Goal: Navigation & Orientation: Find specific page/section

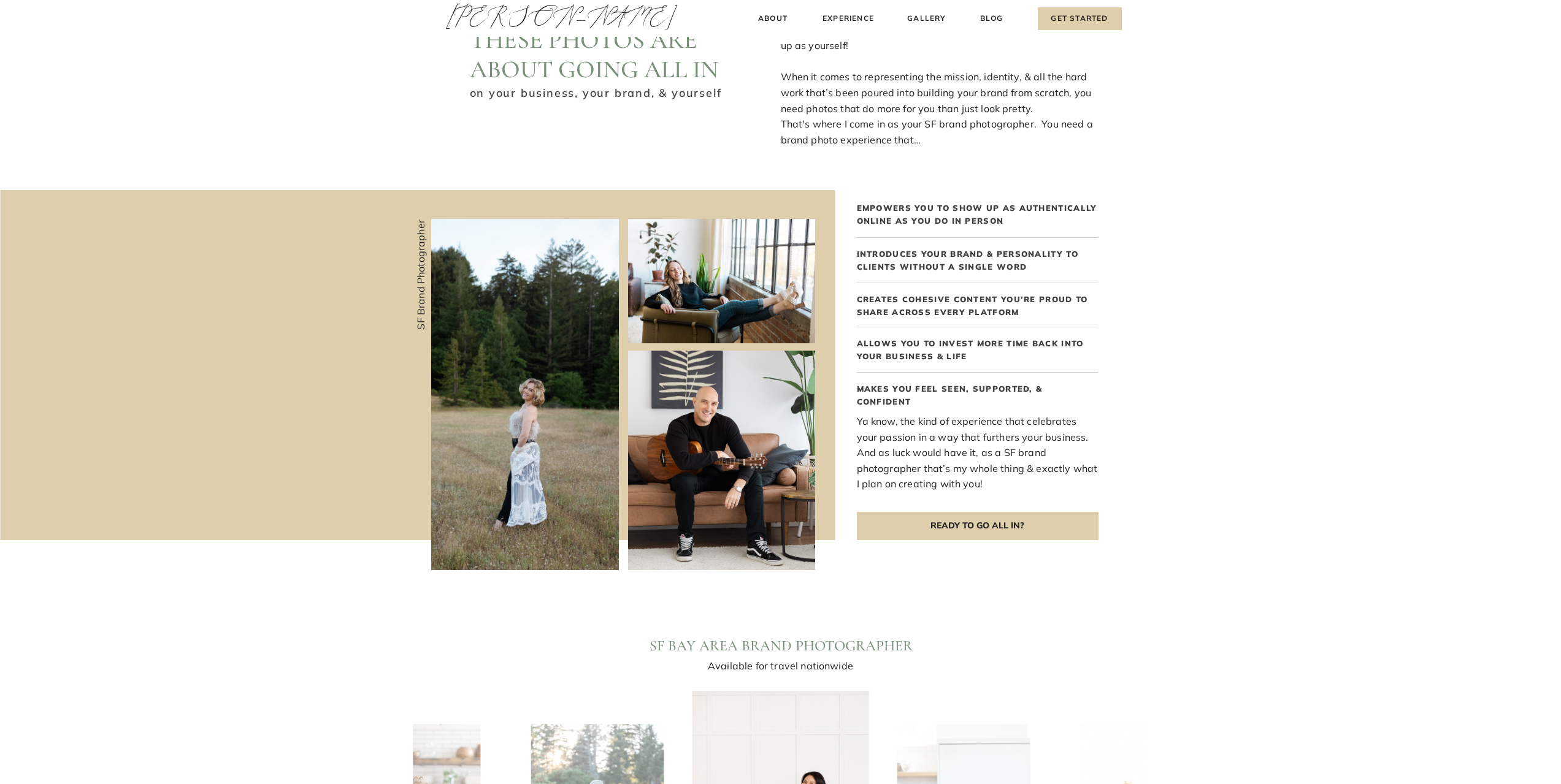
scroll to position [981, 0]
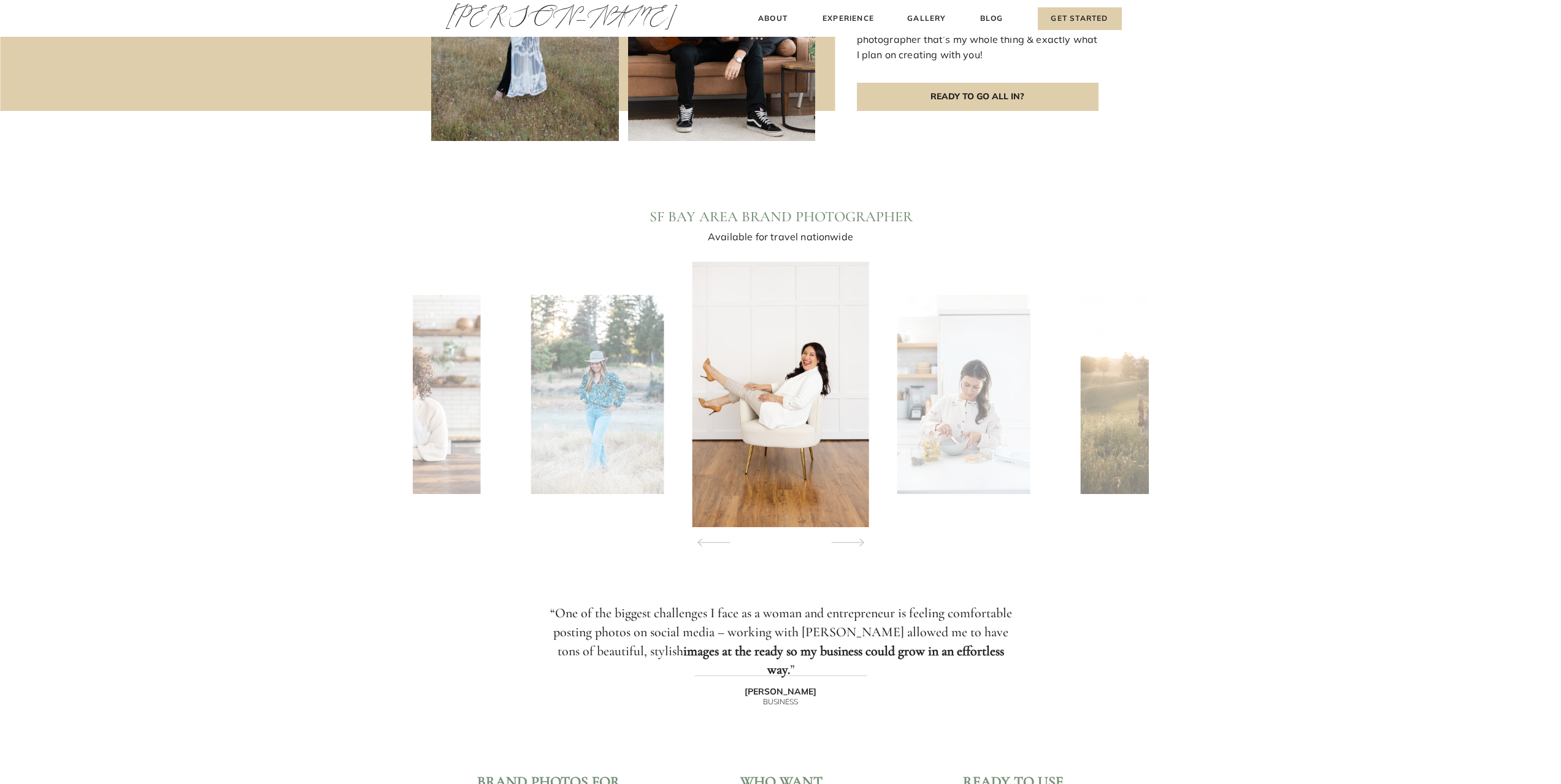
click at [866, 481] on icon at bounding box center [848, 542] width 56 height 43
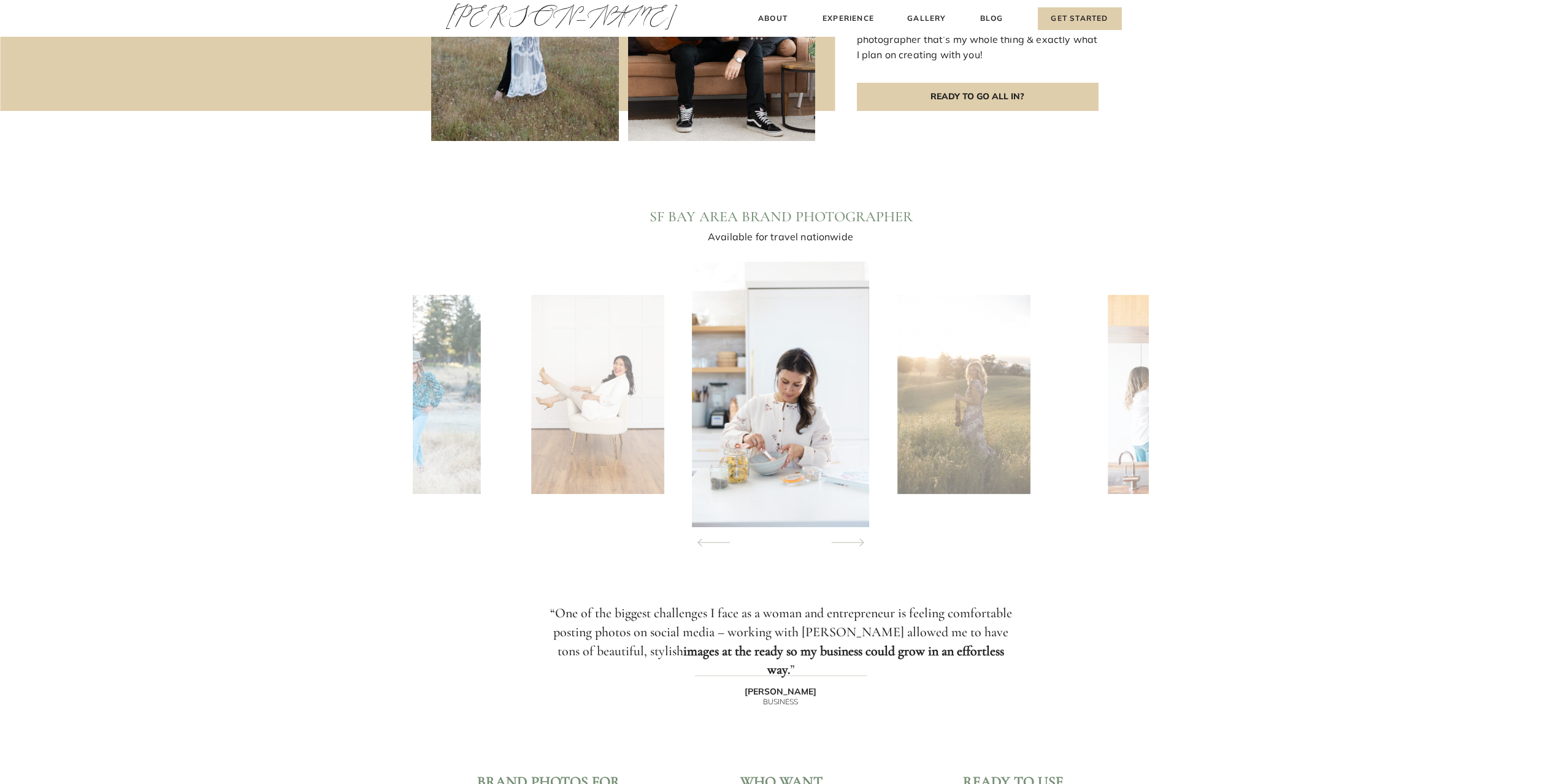
click at [866, 481] on icon at bounding box center [848, 542] width 56 height 43
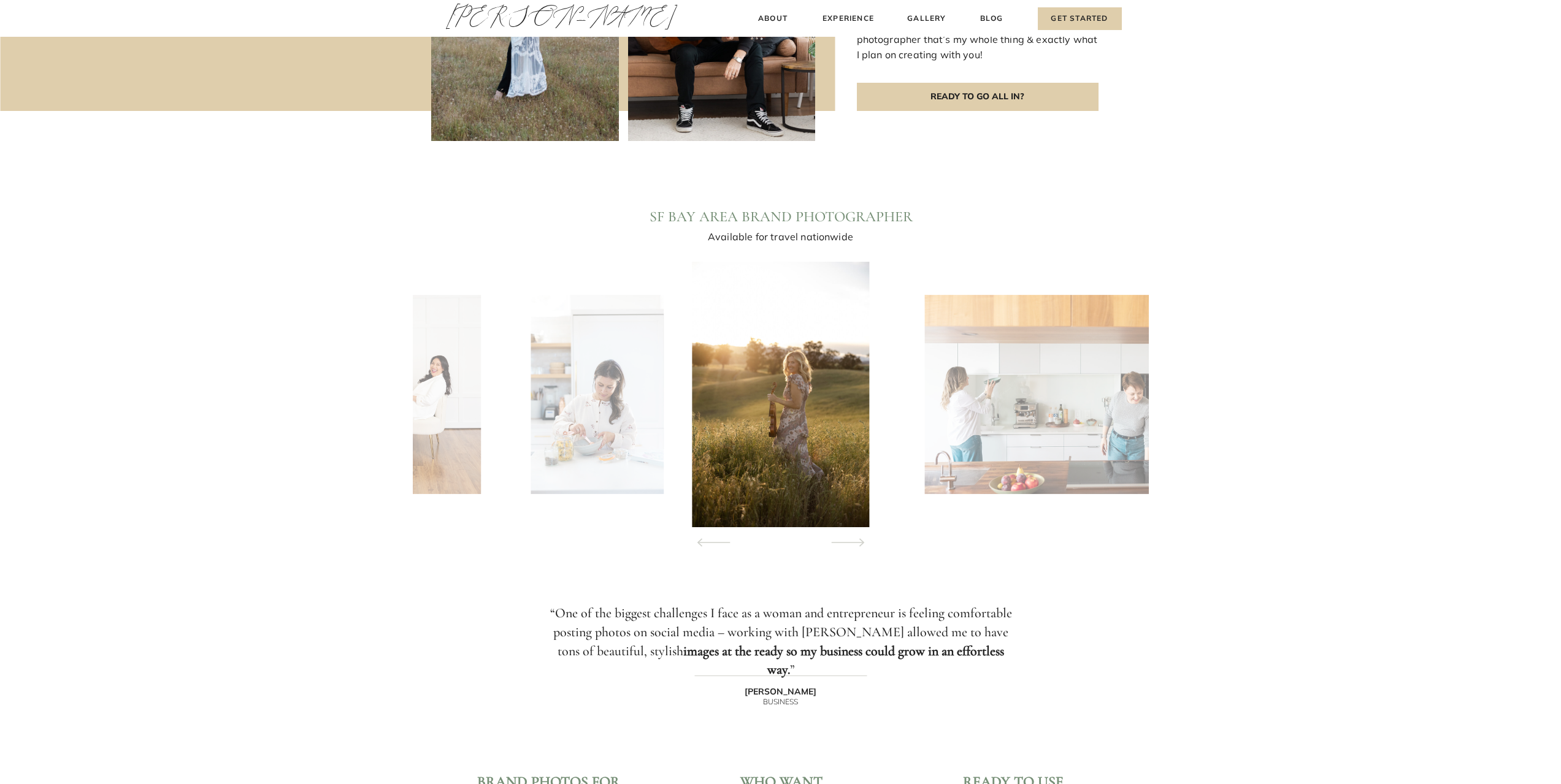
click at [866, 481] on icon at bounding box center [848, 542] width 56 height 43
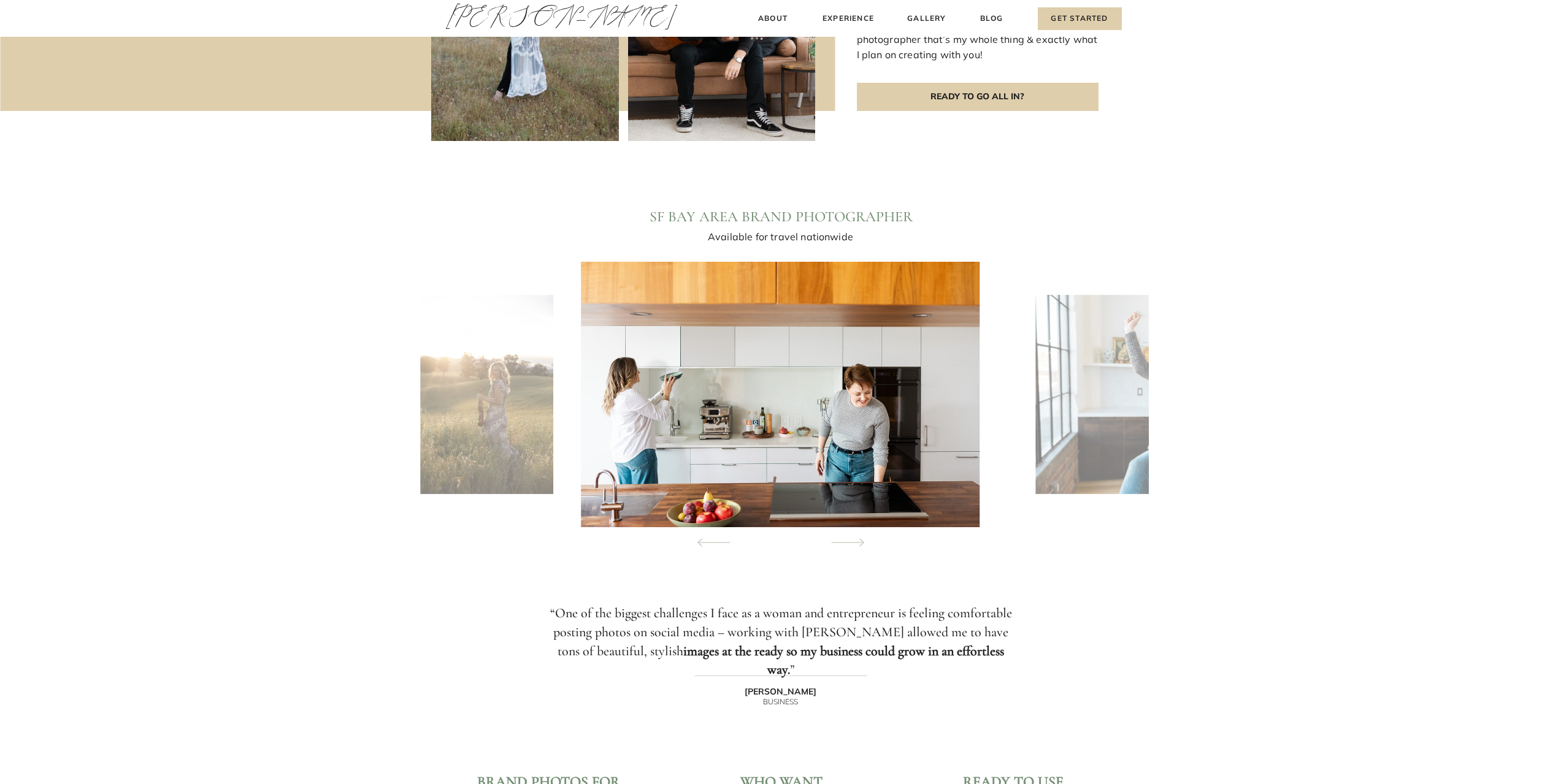
click at [866, 481] on icon at bounding box center [848, 542] width 56 height 43
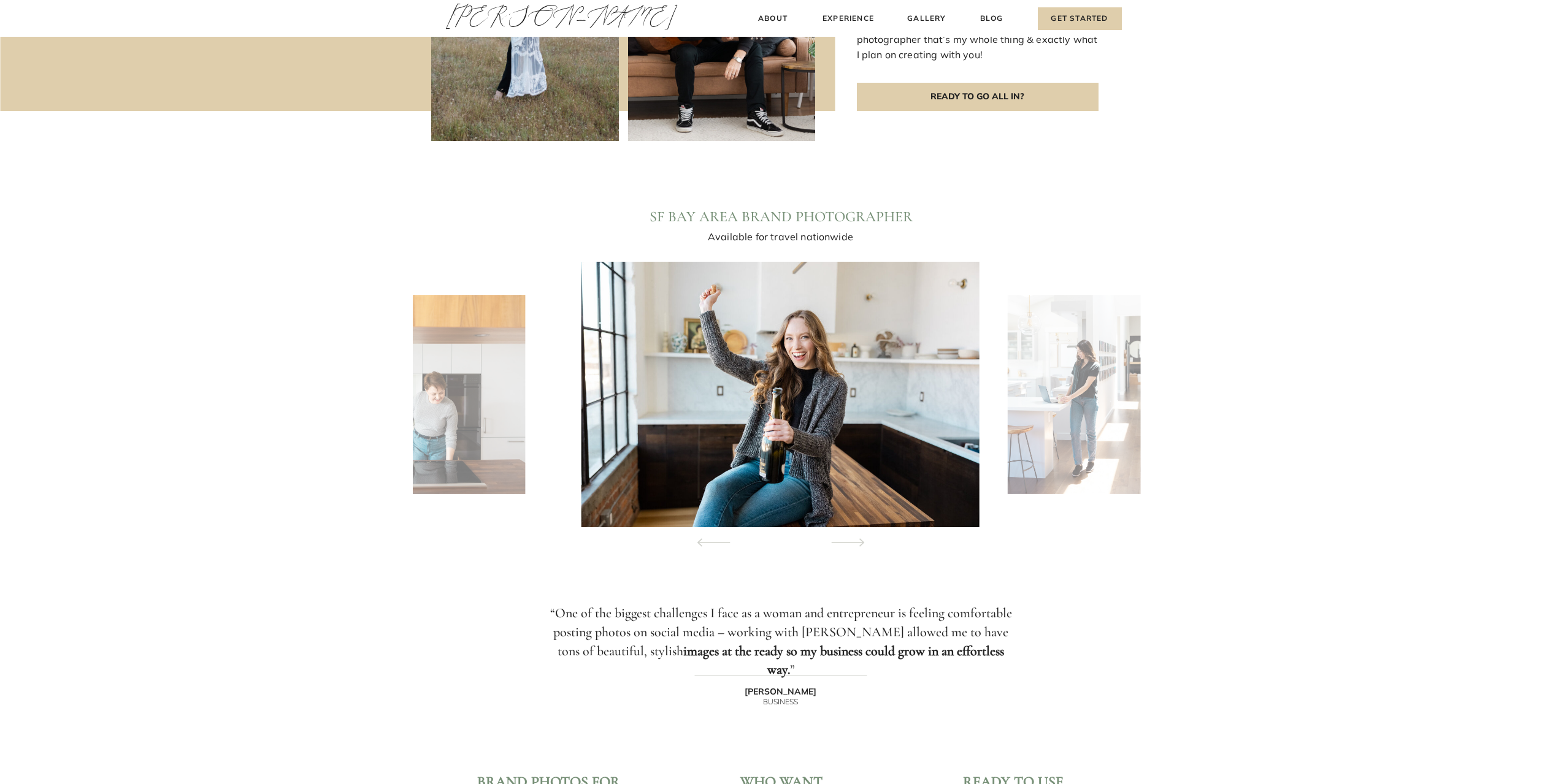
click at [866, 481] on icon at bounding box center [848, 542] width 56 height 43
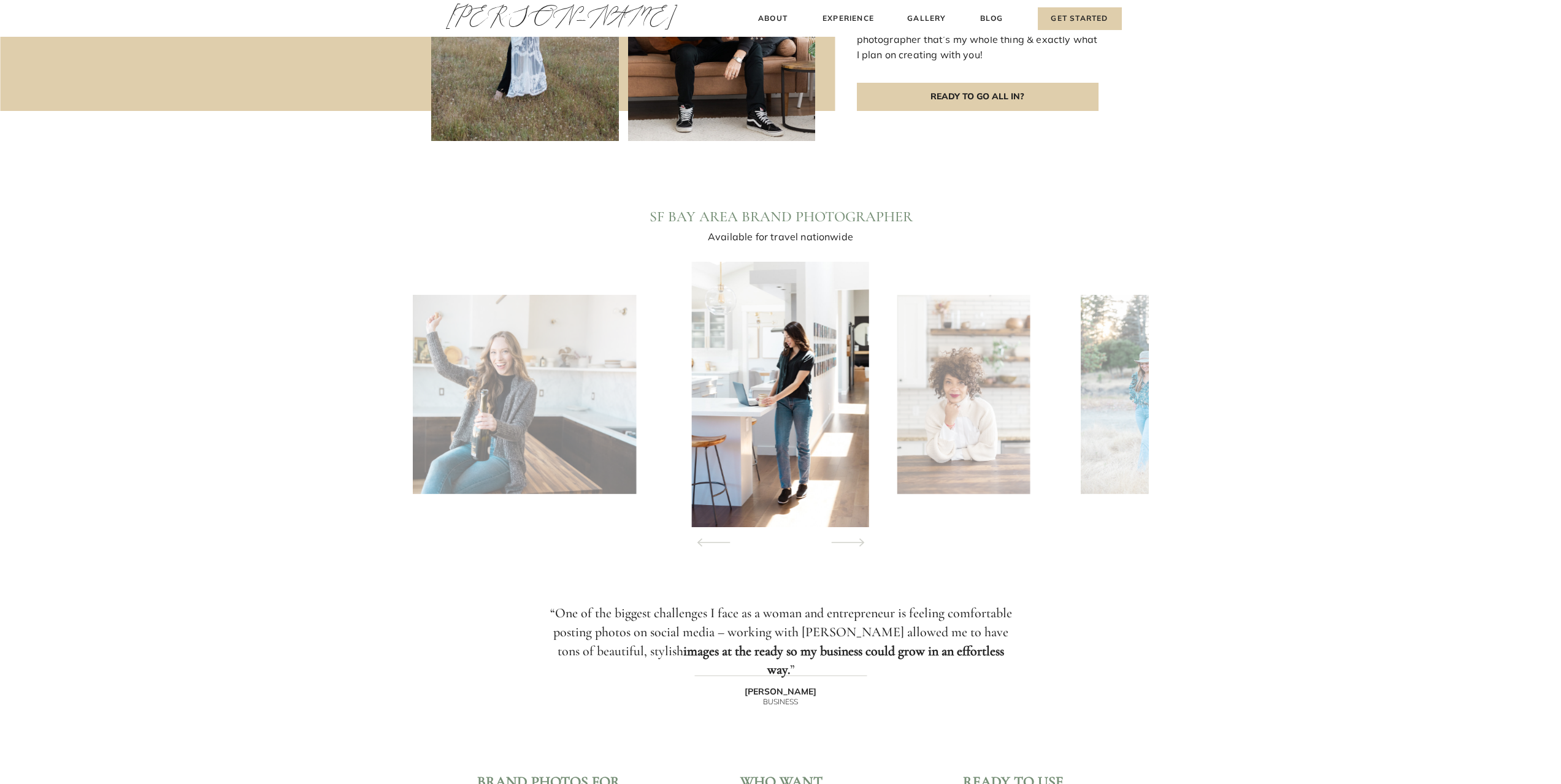
click at [866, 481] on icon at bounding box center [848, 542] width 56 height 43
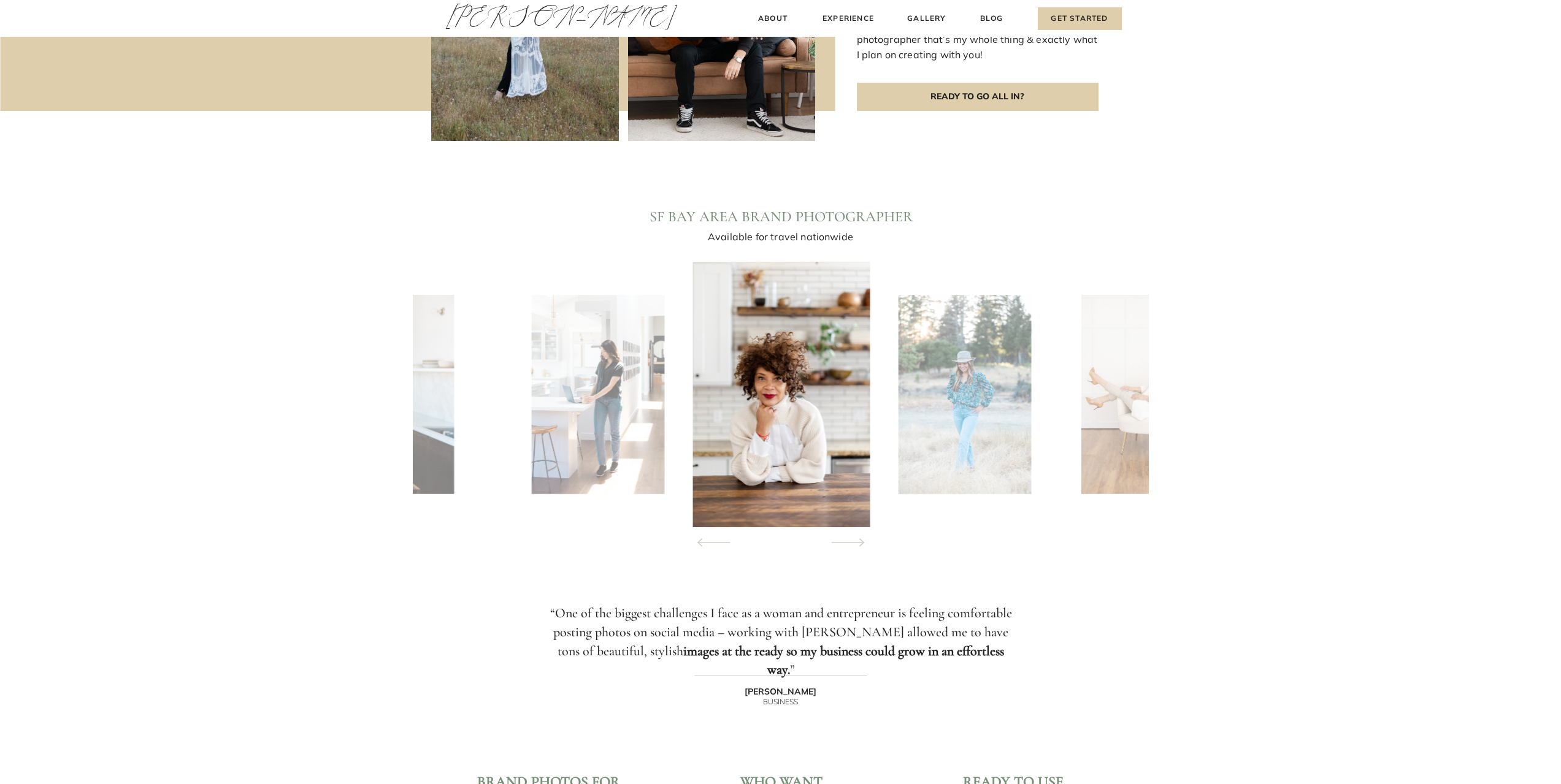
click at [867, 481] on icon at bounding box center [848, 542] width 56 height 43
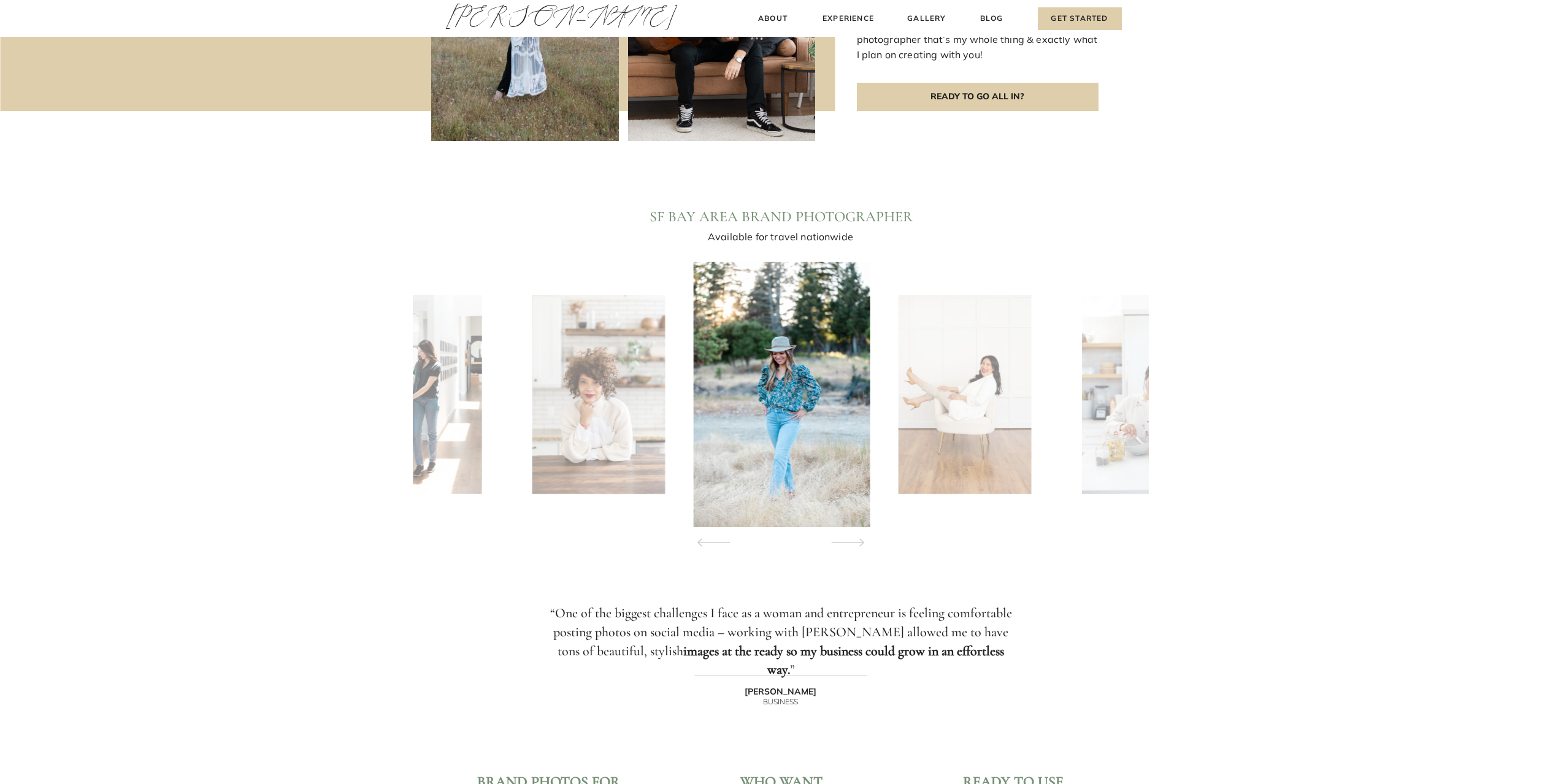
click at [870, 481] on icon at bounding box center [848, 542] width 56 height 43
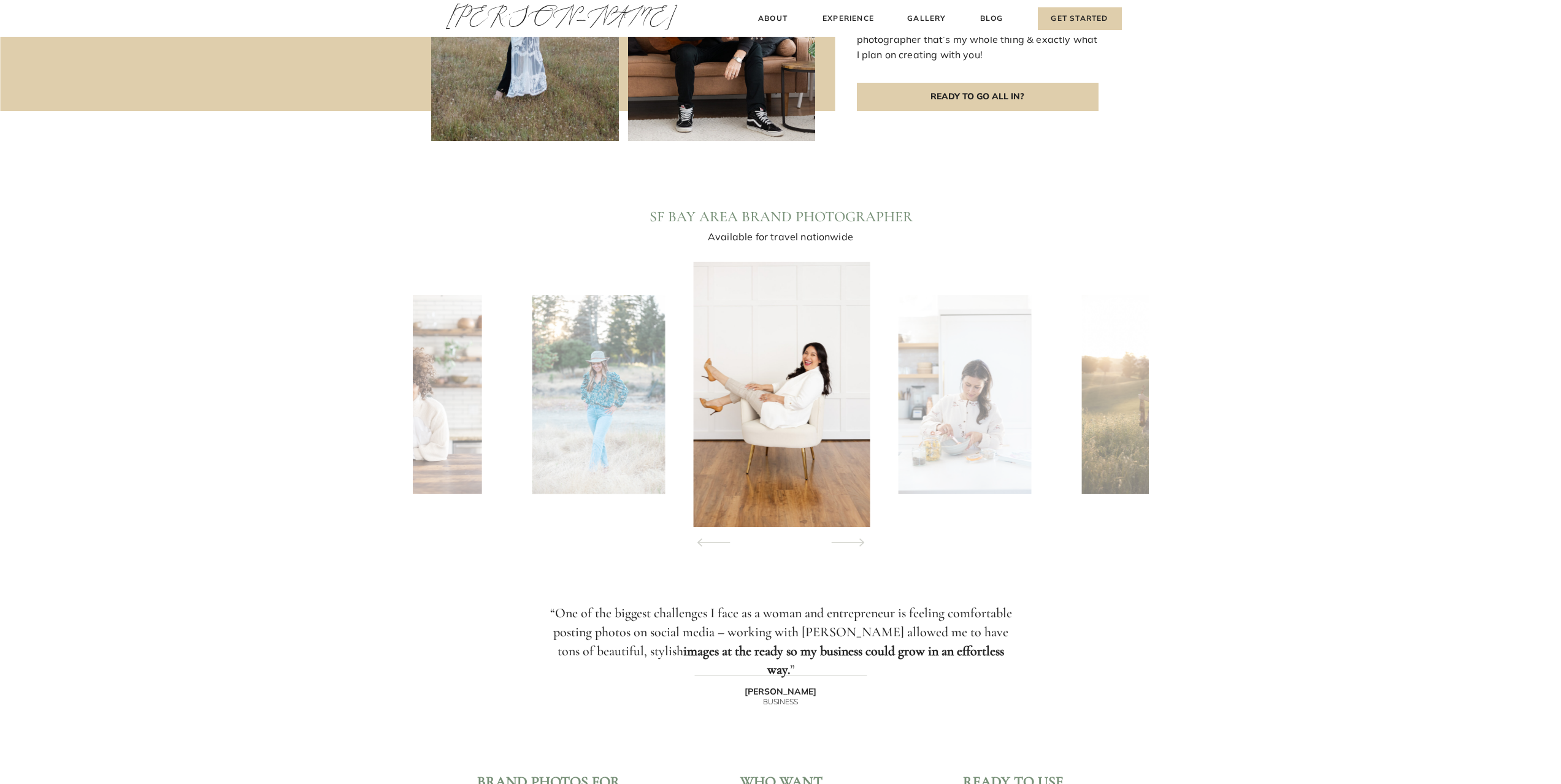
click at [870, 481] on icon at bounding box center [848, 542] width 56 height 43
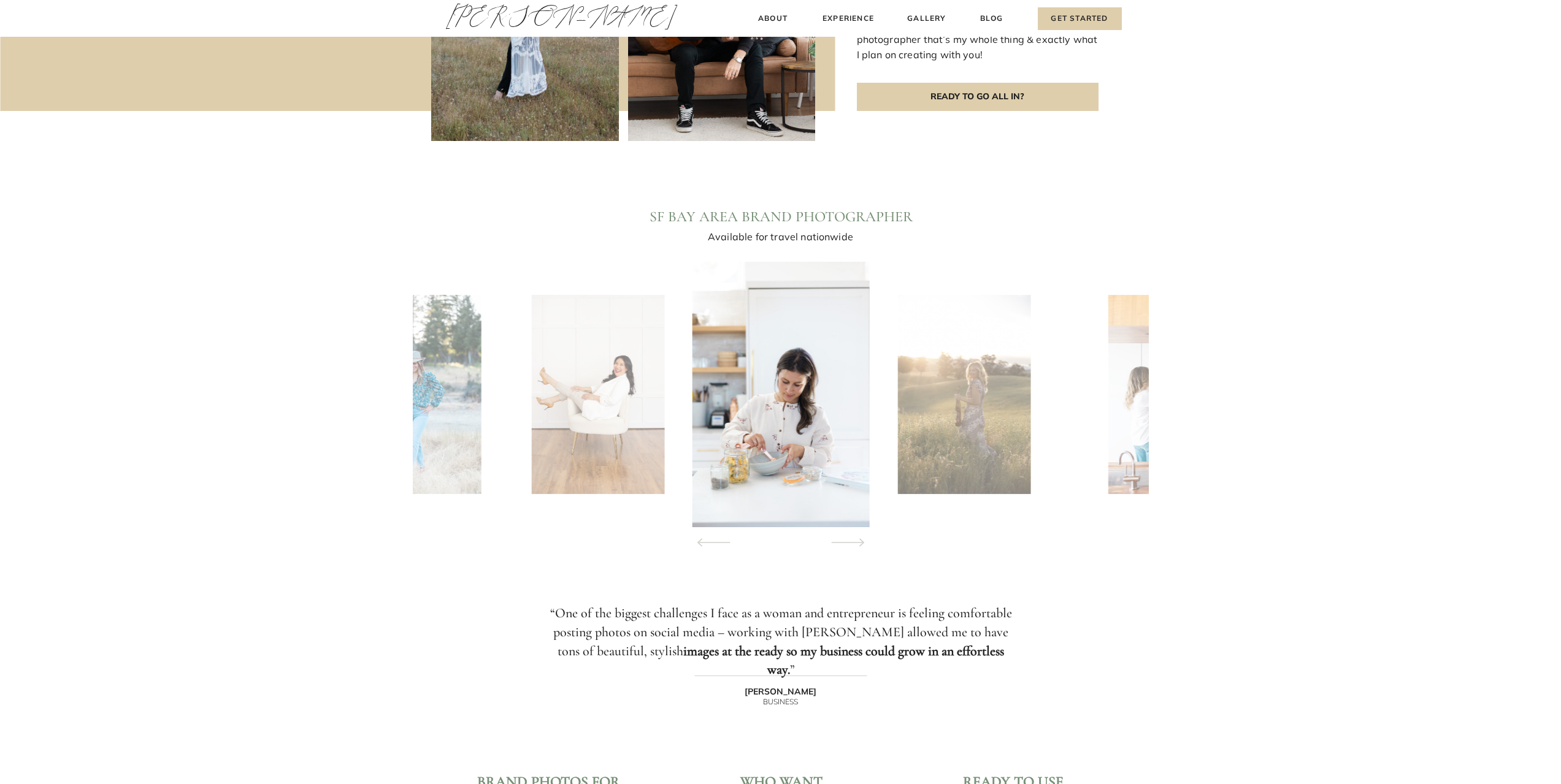
click at [870, 481] on icon at bounding box center [848, 542] width 56 height 43
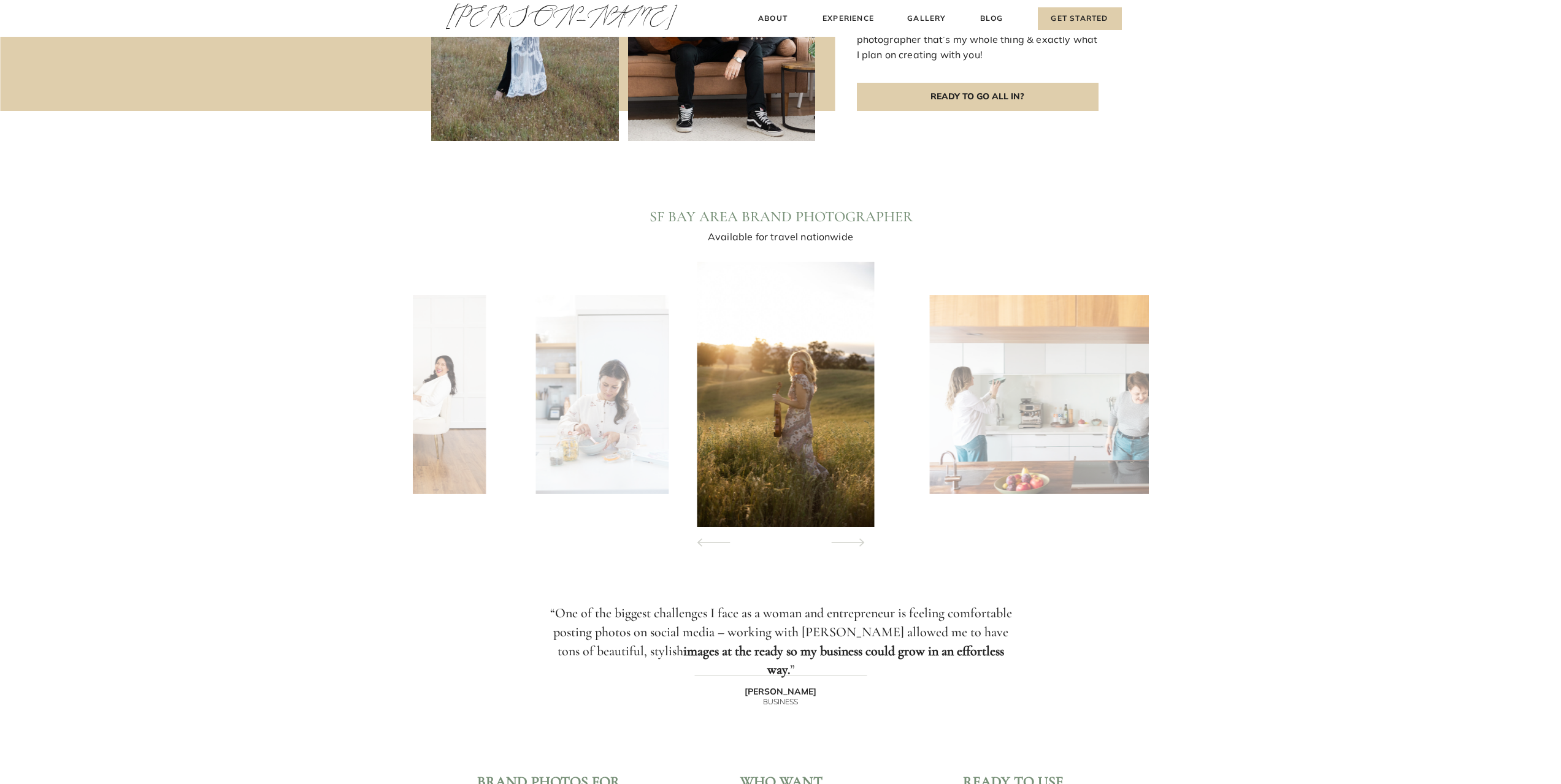
click at [870, 481] on icon at bounding box center [848, 542] width 56 height 43
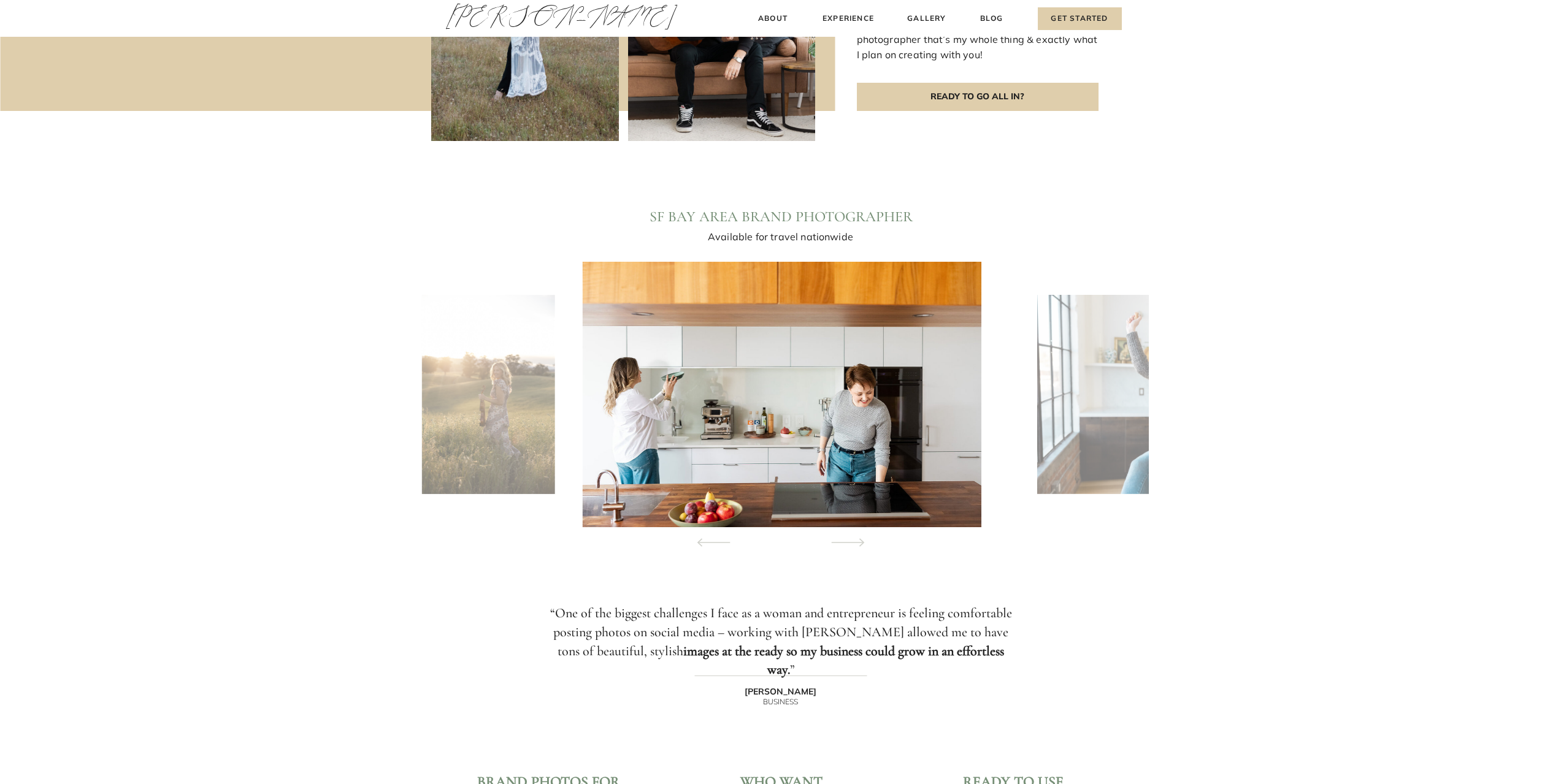
click at [870, 481] on icon at bounding box center [848, 542] width 56 height 43
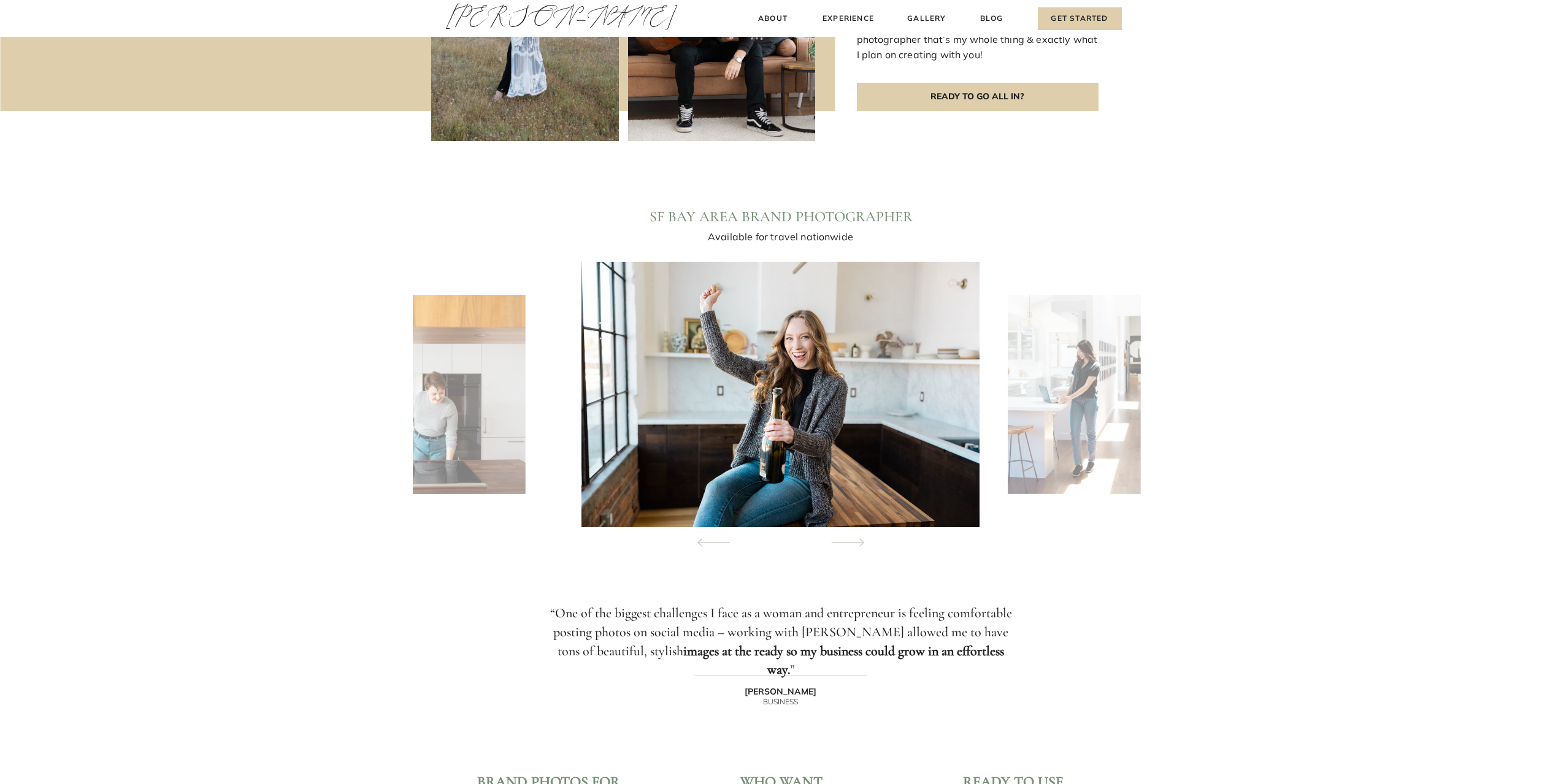
click at [870, 481] on icon at bounding box center [848, 542] width 56 height 43
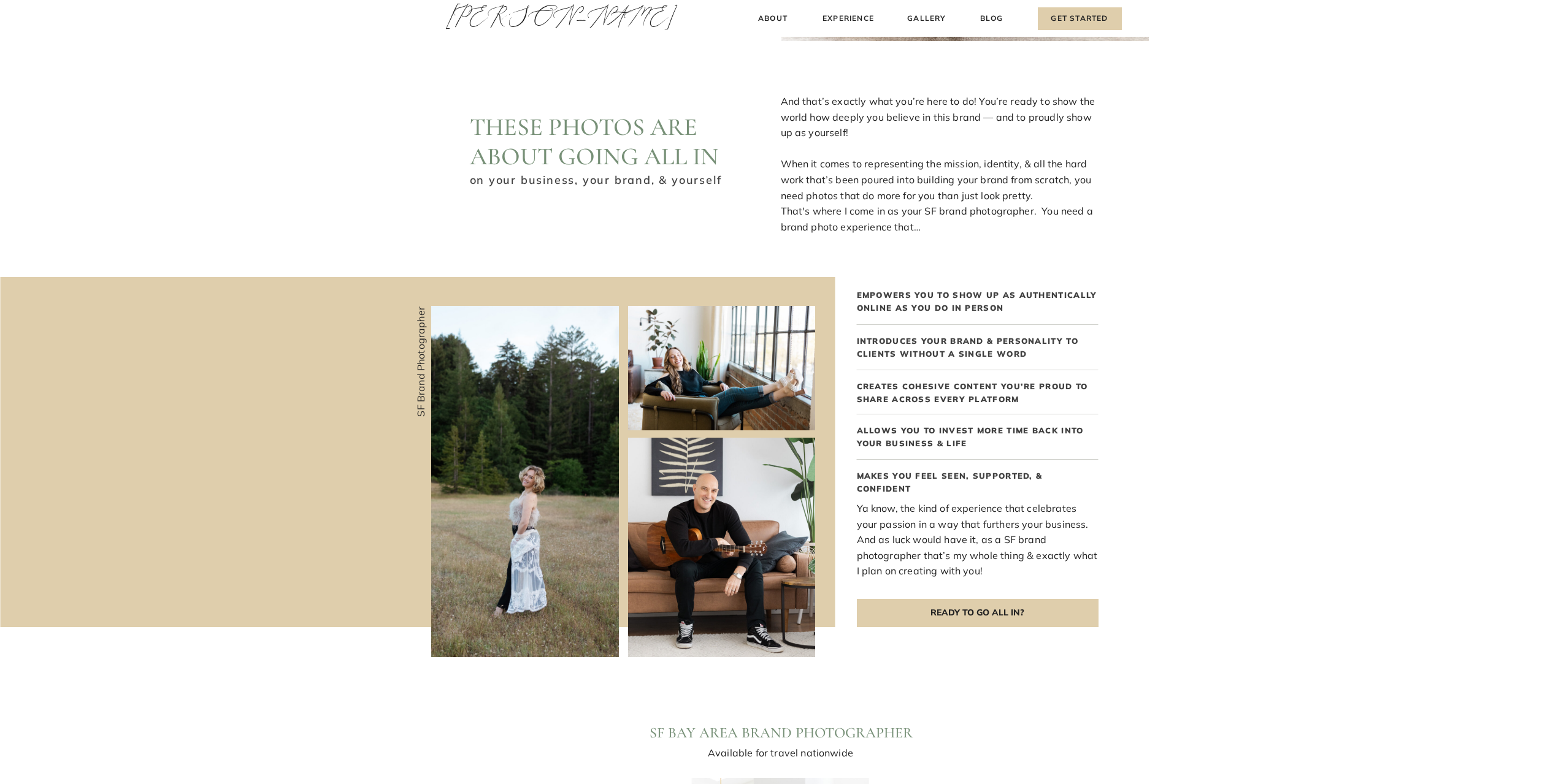
scroll to position [0, 0]
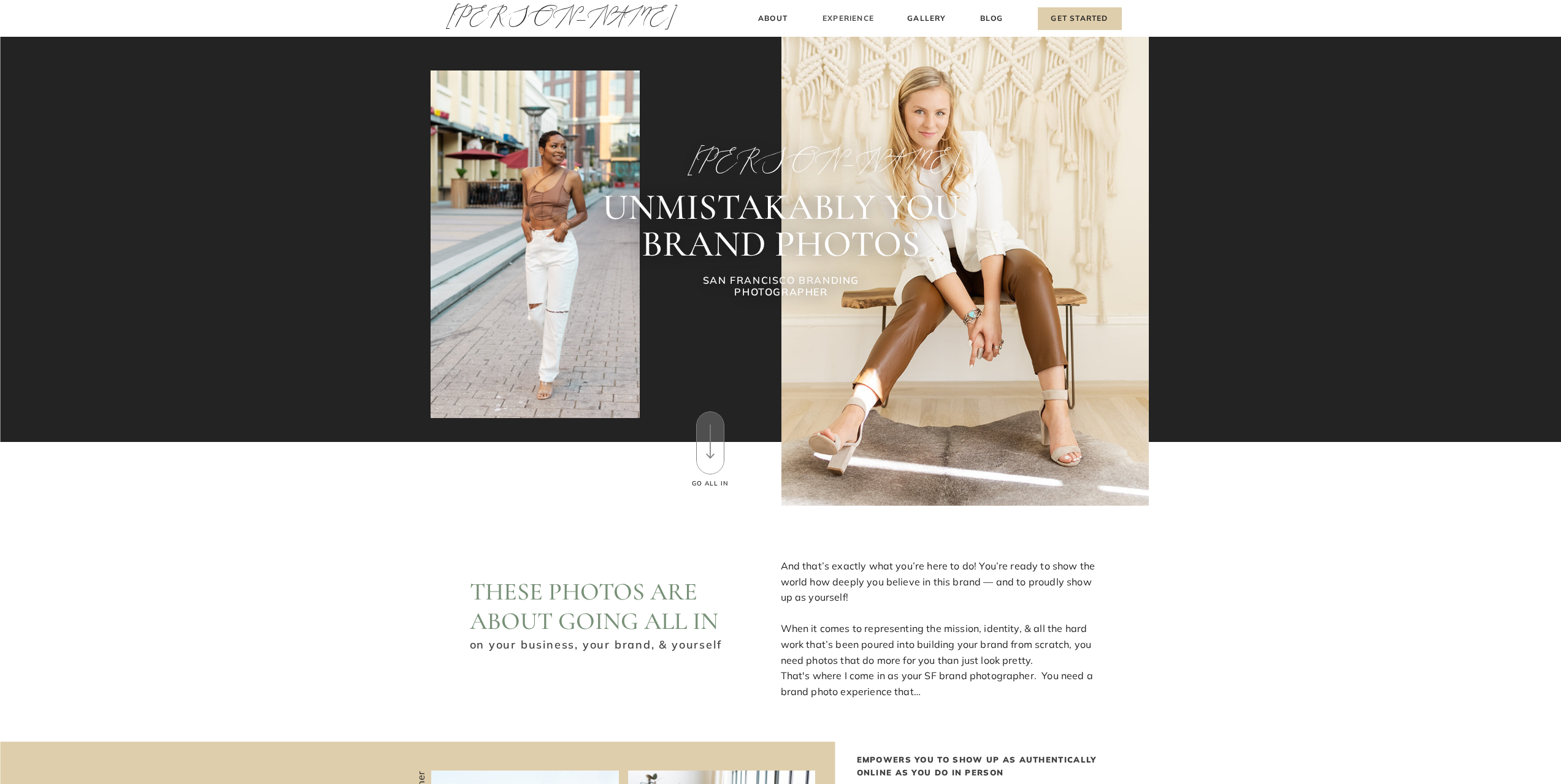
click at [855, 19] on h3 "Experience" at bounding box center [849, 18] width 54 height 13
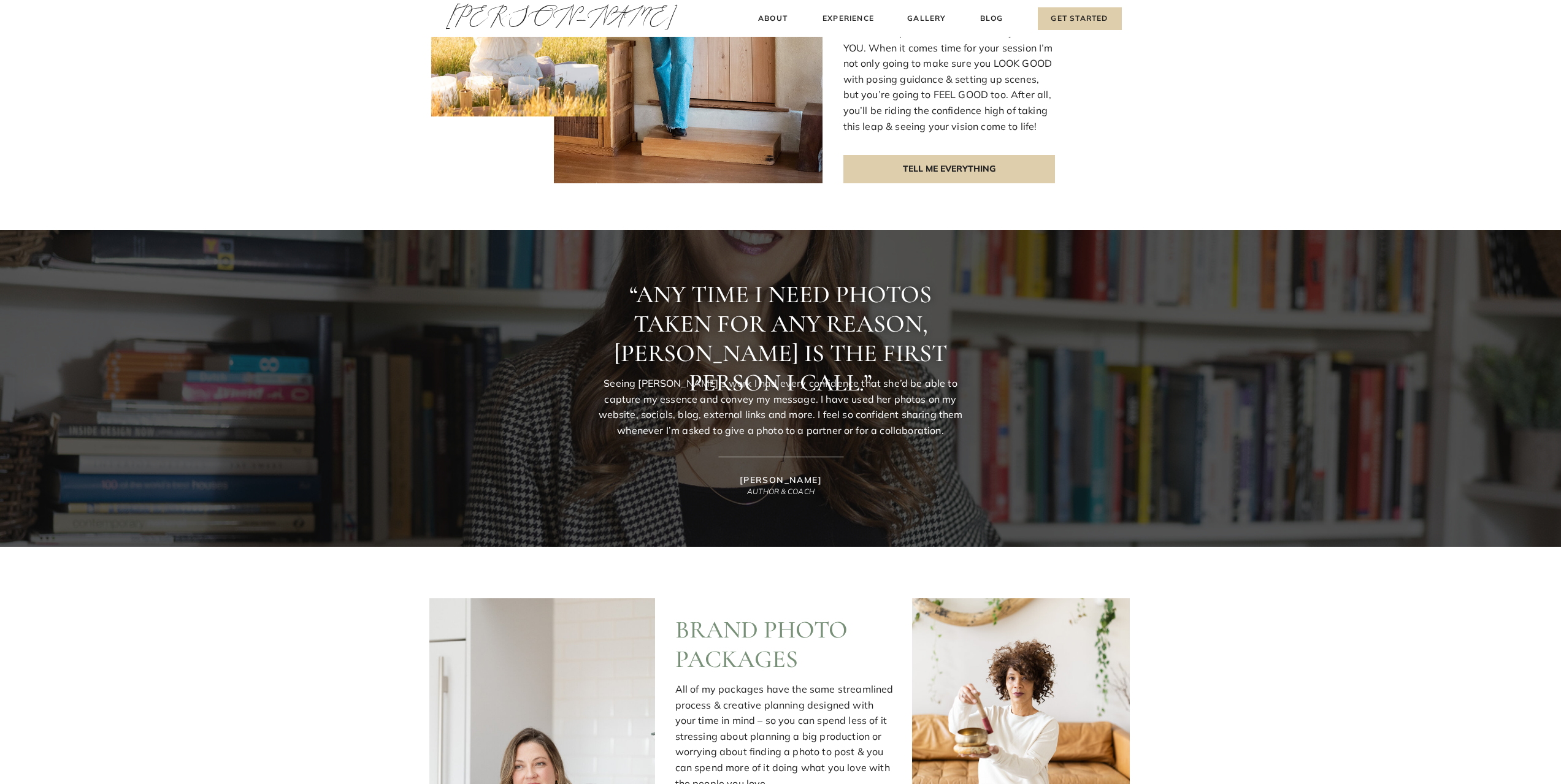
scroll to position [859, 0]
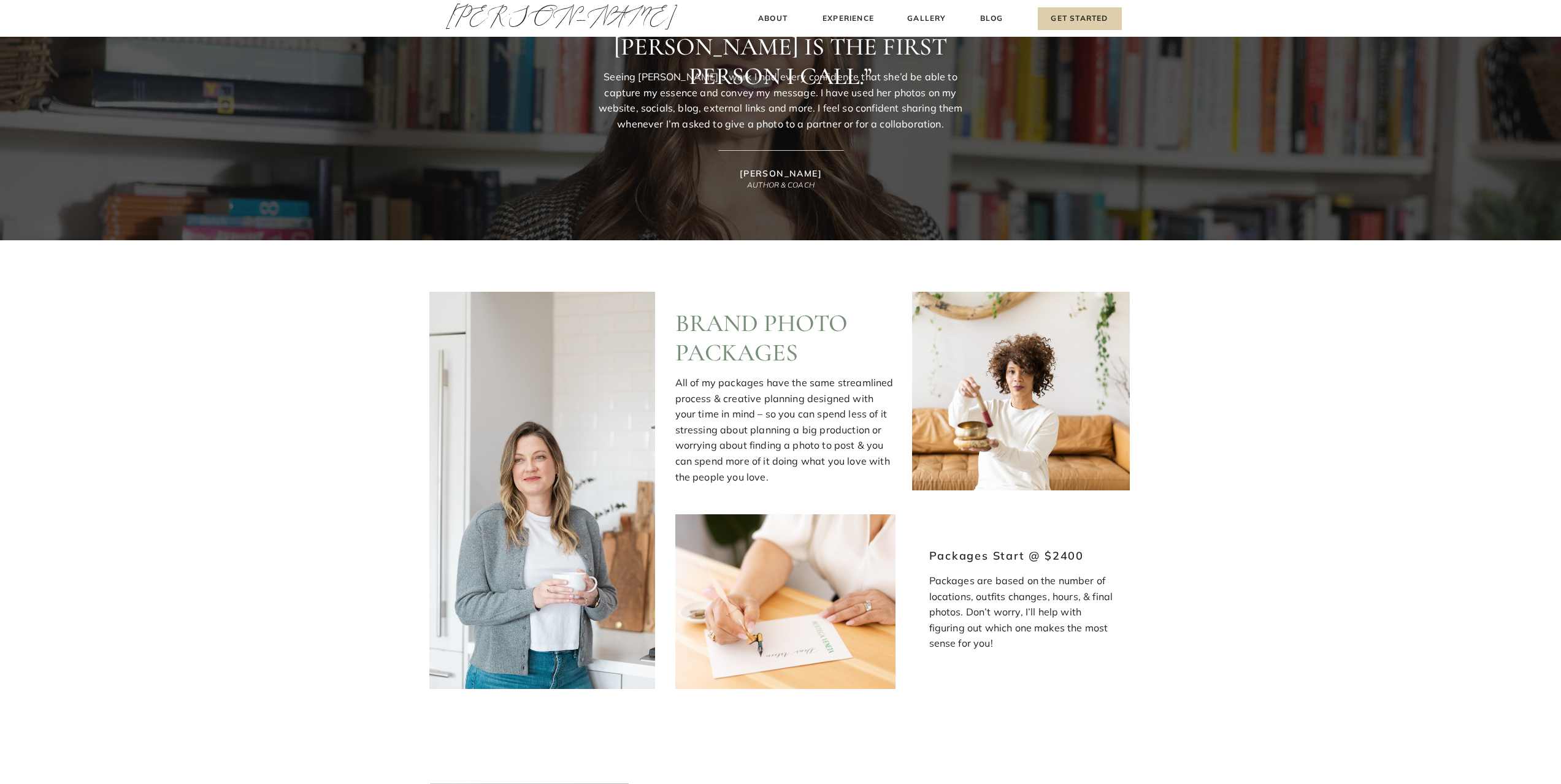
drag, startPoint x: 227, startPoint y: 0, endPoint x: 241, endPoint y: 323, distance: 323.3
